Goal: Transaction & Acquisition: Purchase product/service

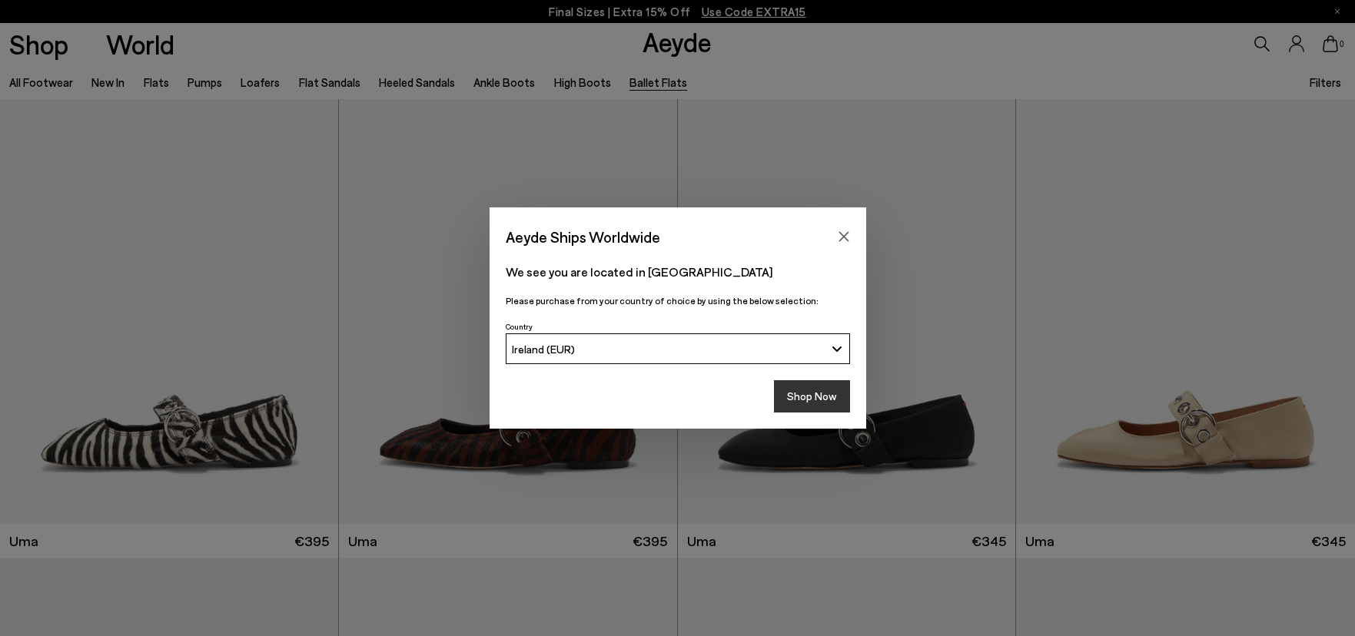
click at [789, 398] on button "Shop Now" at bounding box center [812, 396] width 76 height 32
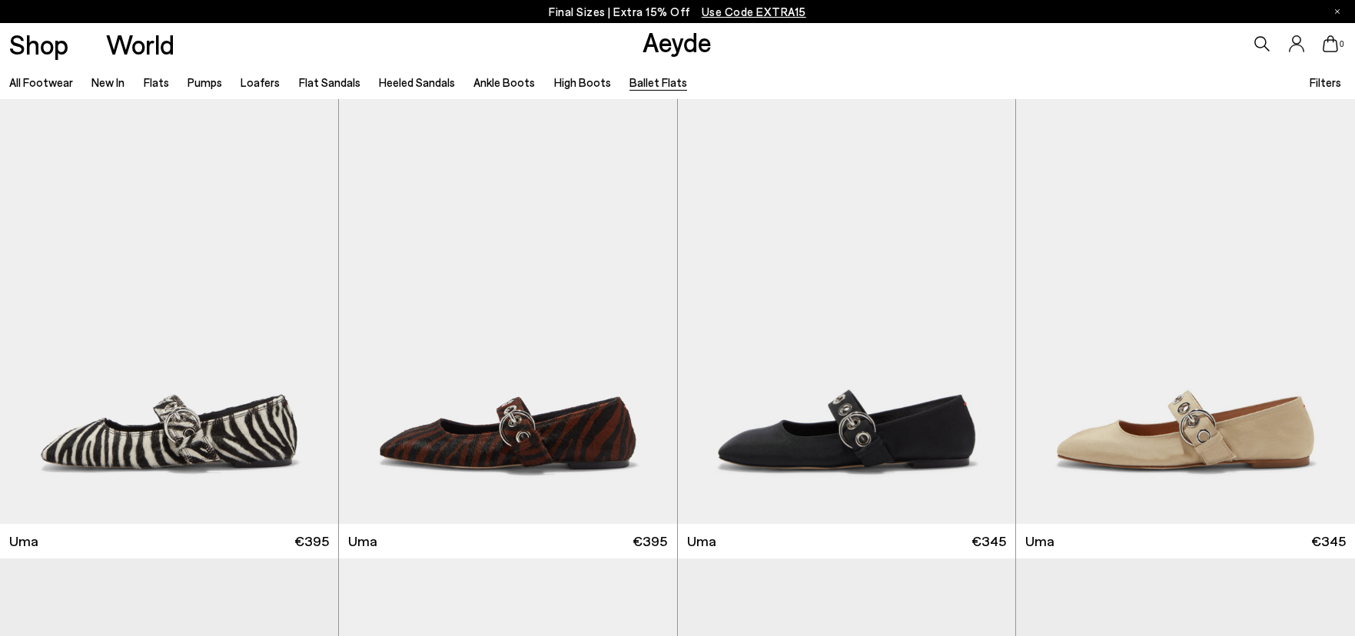
scroll to position [461, 0]
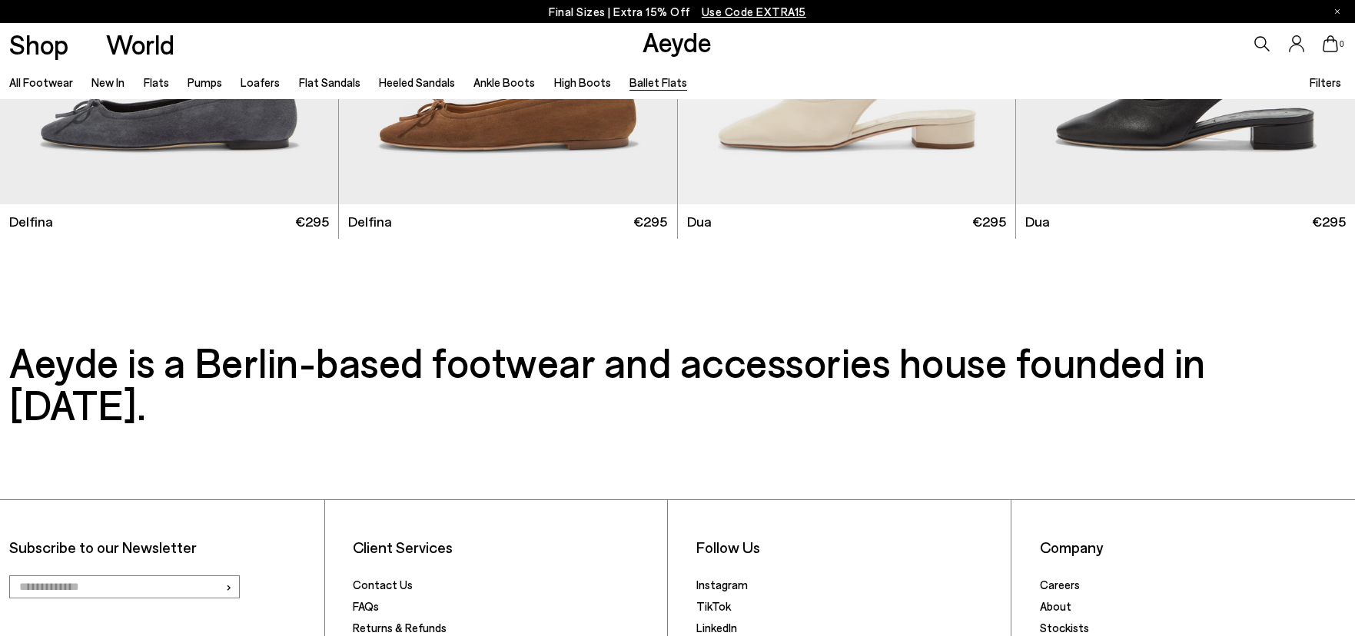
scroll to position [2920, 0]
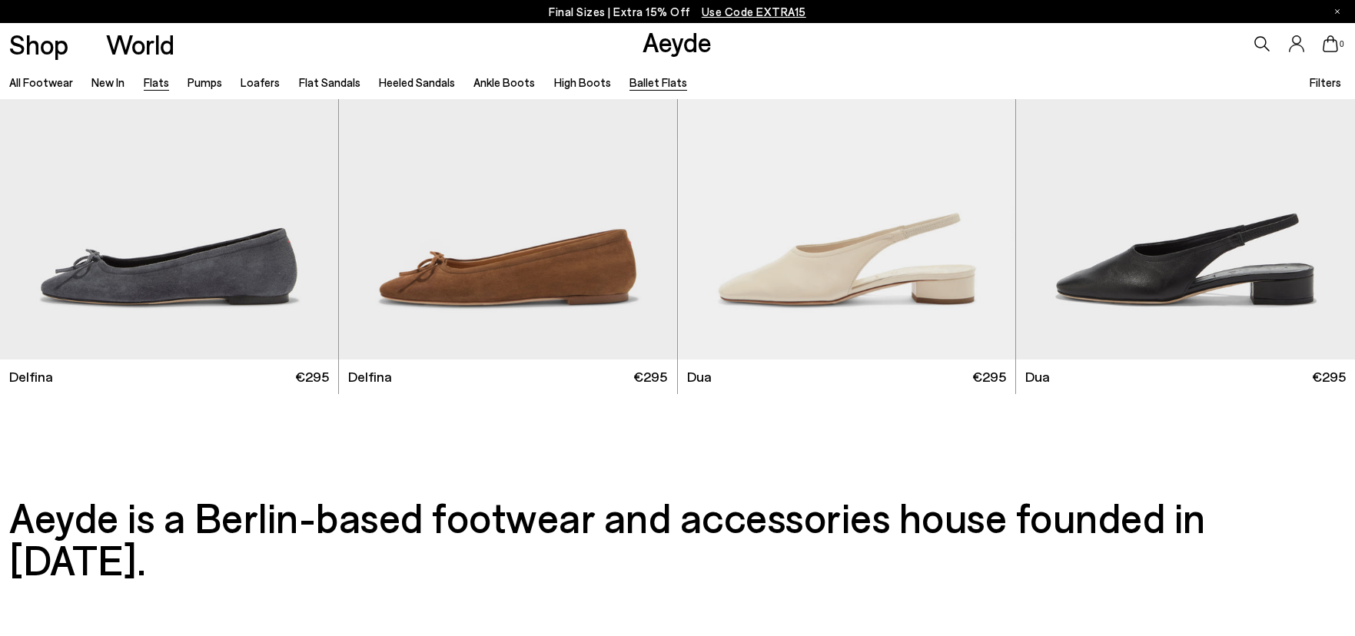
click at [156, 83] on link "Flats" at bounding box center [156, 82] width 25 height 14
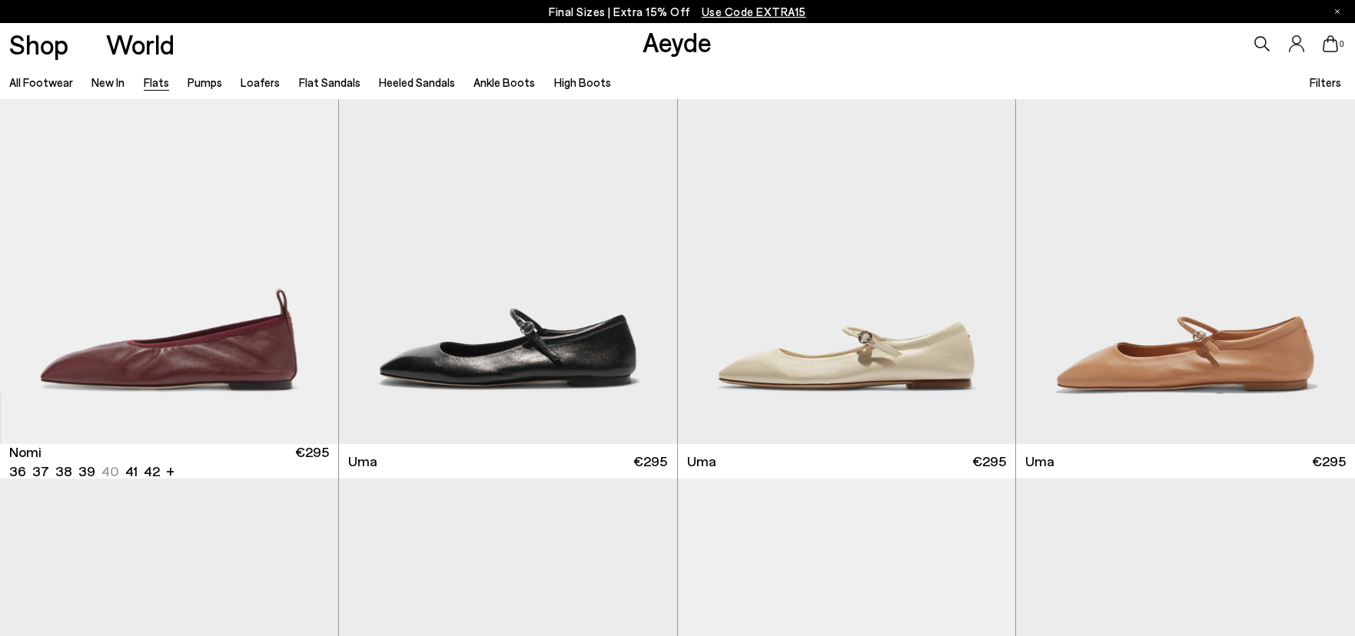
scroll to position [1018, 0]
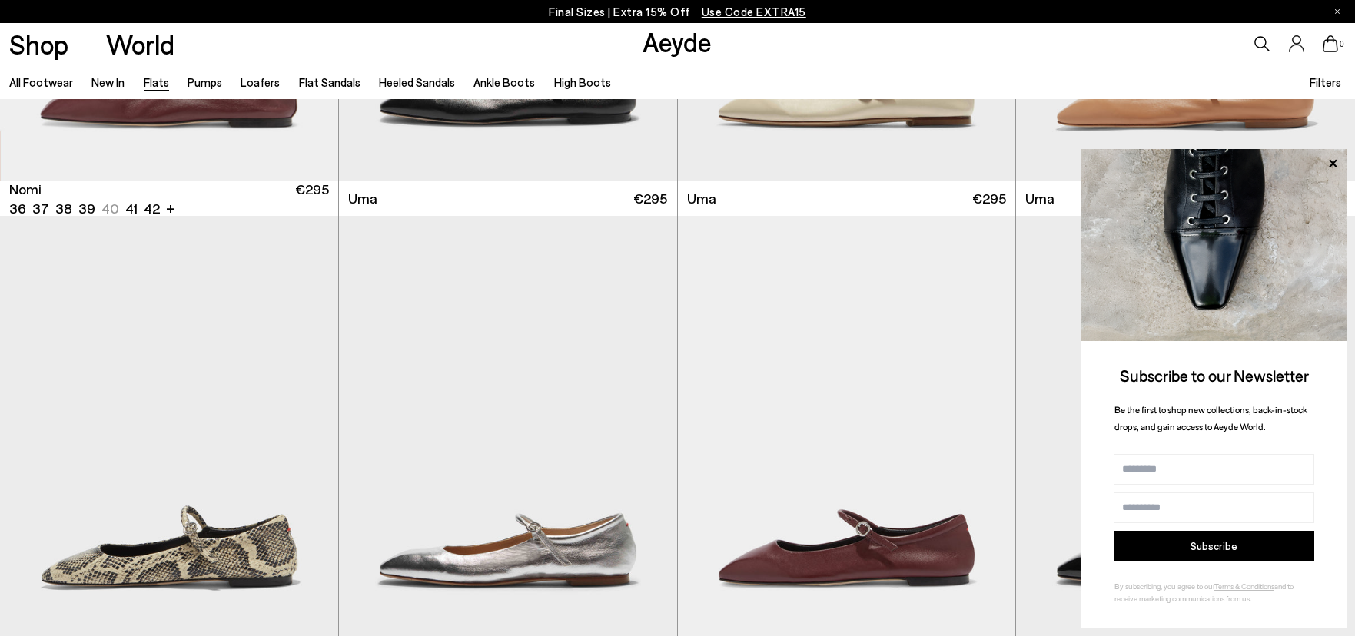
scroll to position [1325, 0]
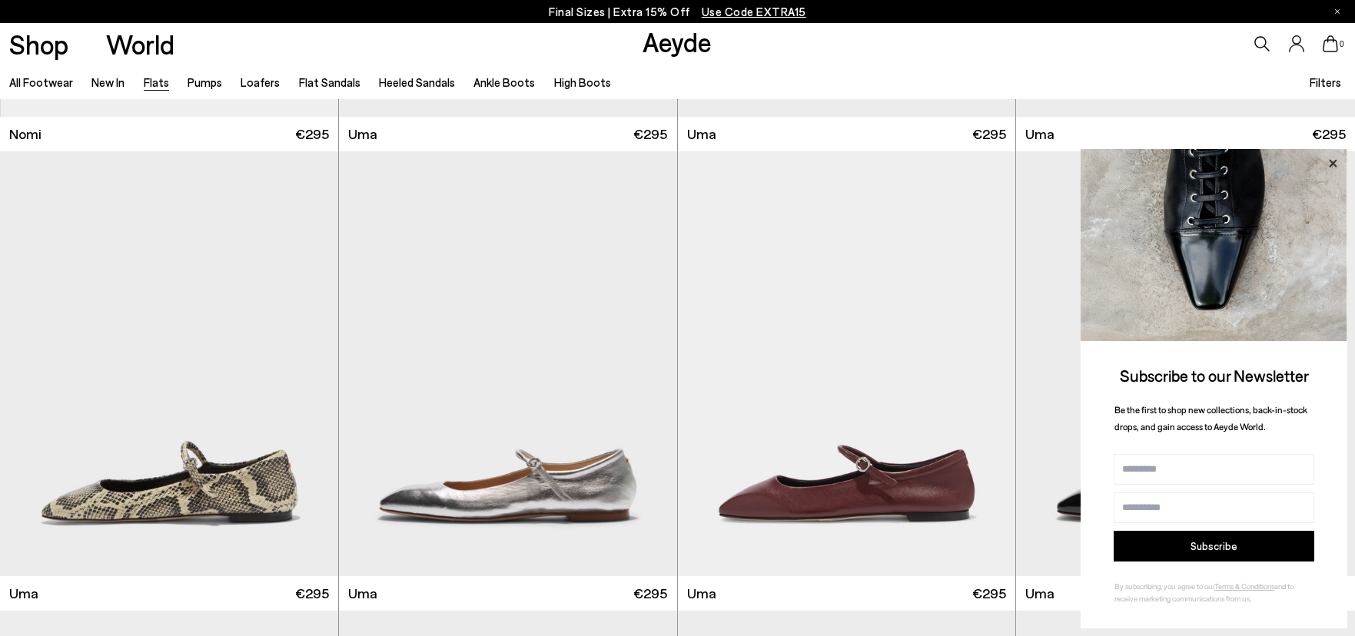
click at [1335, 161] on icon at bounding box center [1333, 163] width 8 height 8
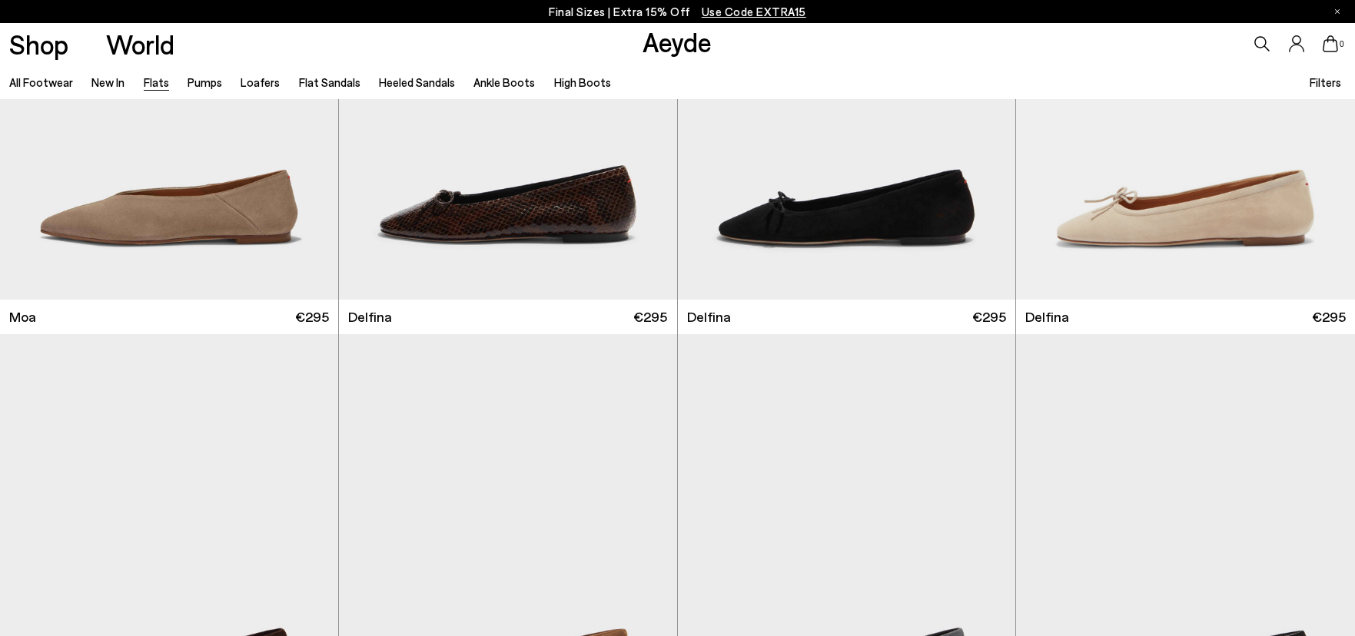
scroll to position [3861, 0]
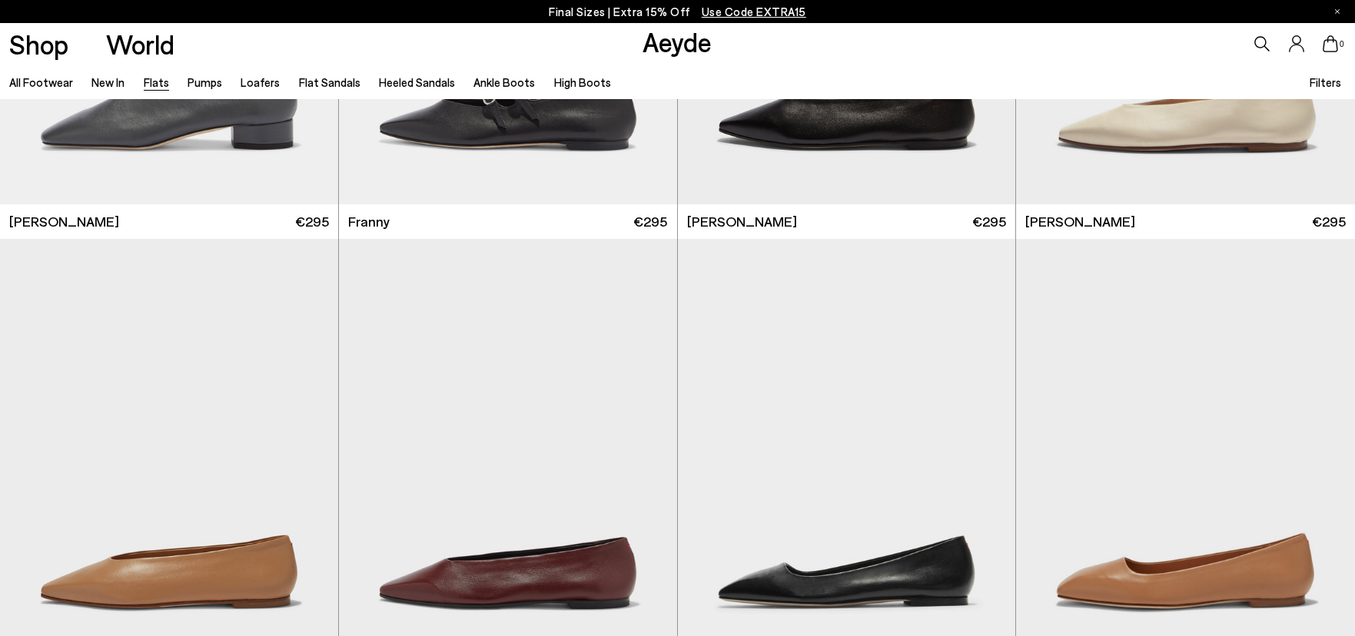
scroll to position [5552, 0]
